Goal: Task Accomplishment & Management: Complete application form

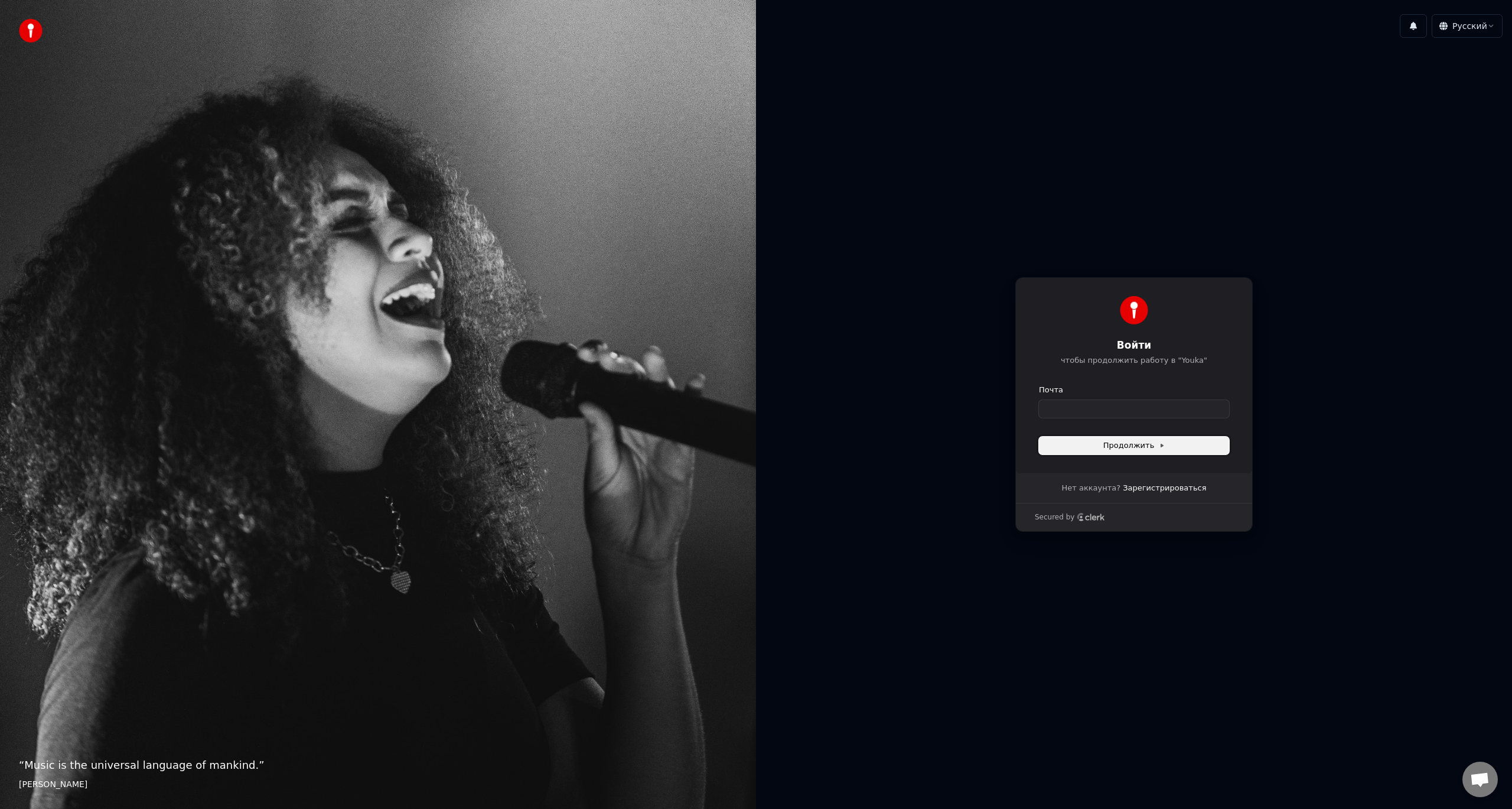
click at [1095, 443] on button "Продолжить" at bounding box center [1135, 445] width 191 height 18
click at [1110, 434] on form "Почта Продолжить" at bounding box center [1135, 419] width 191 height 70
click at [1493, 45] on div "1 Русский" at bounding box center [1134, 26] width 756 height 43
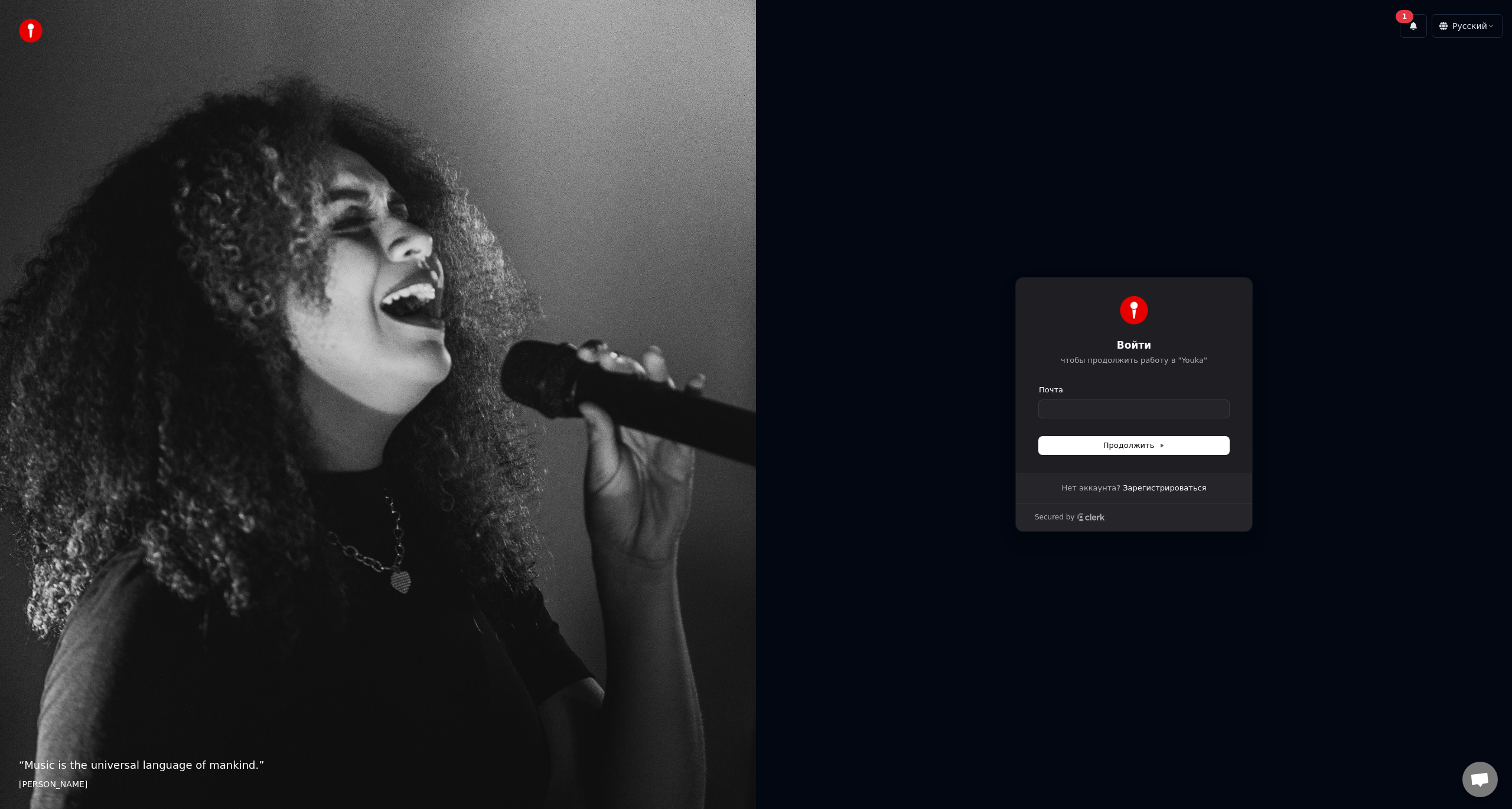
click at [1201, 486] on div "Нет аккаунта? Зарегистрироваться" at bounding box center [1134, 488] width 183 height 30
click at [1186, 486] on link "Зарегистрироваться" at bounding box center [1165, 488] width 83 height 11
click at [1165, 490] on link "Войти" at bounding box center [1173, 488] width 24 height 11
click at [1102, 486] on span "Нет аккаунта?" at bounding box center [1091, 488] width 59 height 11
drag, startPoint x: 1284, startPoint y: 529, endPoint x: 1288, endPoint y: 533, distance: 5.7
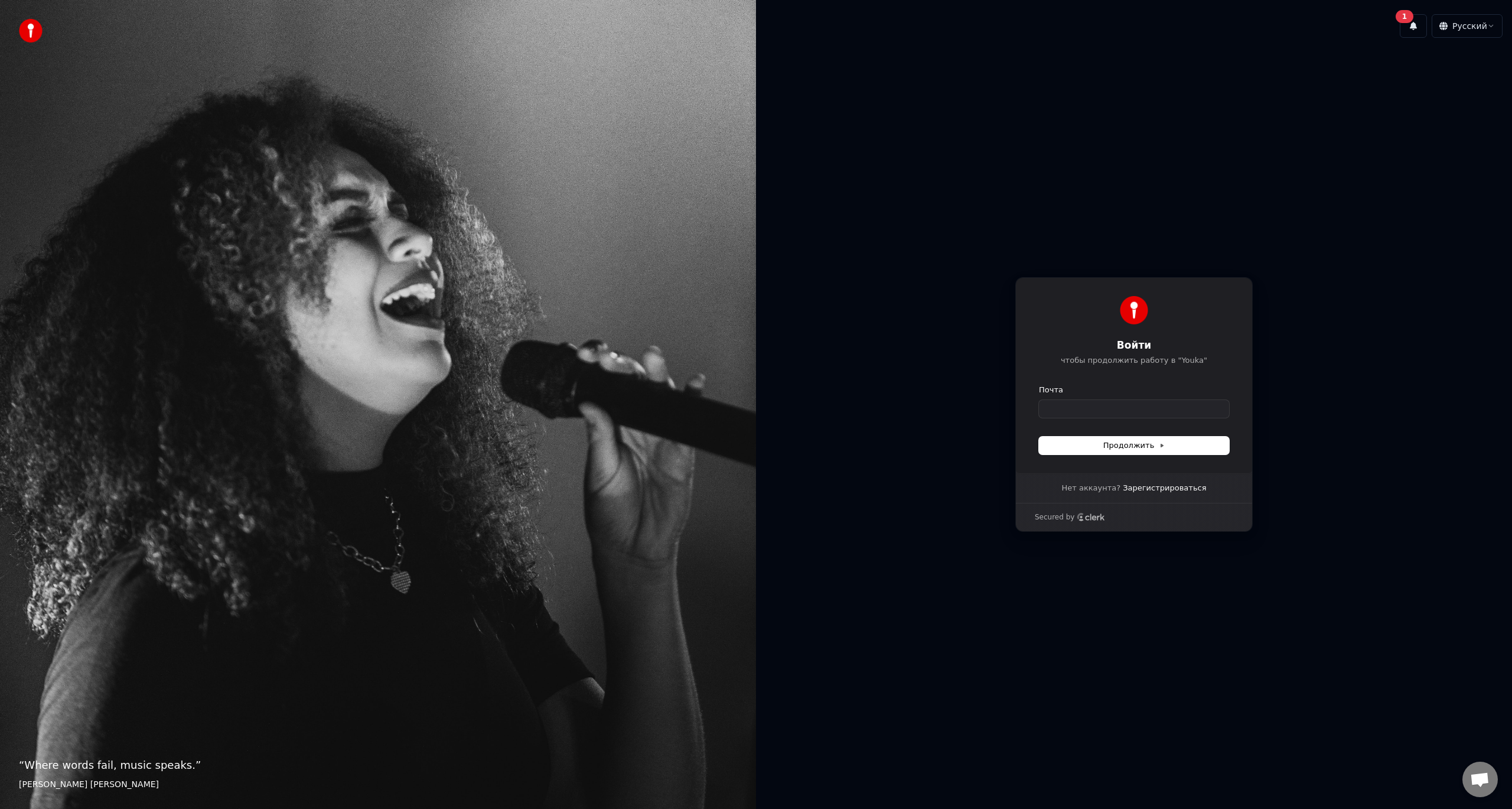
click at [1288, 533] on div "Войти чтобы продолжить работу в "Youka" Продолжить с помощью Google или Почта П…" at bounding box center [1134, 404] width 756 height 714
